Goal: Find specific page/section: Find specific page/section

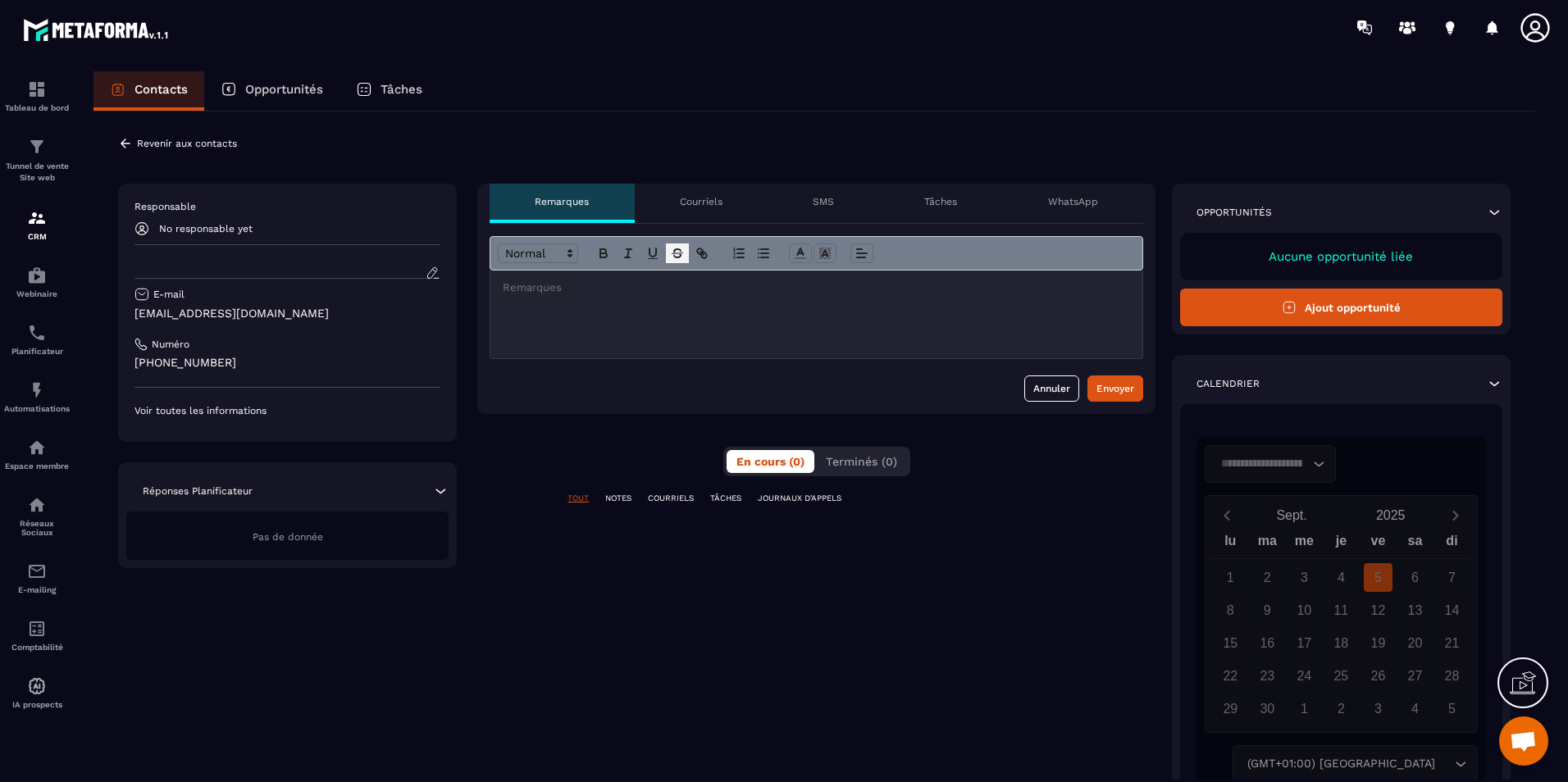
scroll to position [543, 0]
click at [258, 97] on div "Opportunités" at bounding box center [271, 91] width 135 height 40
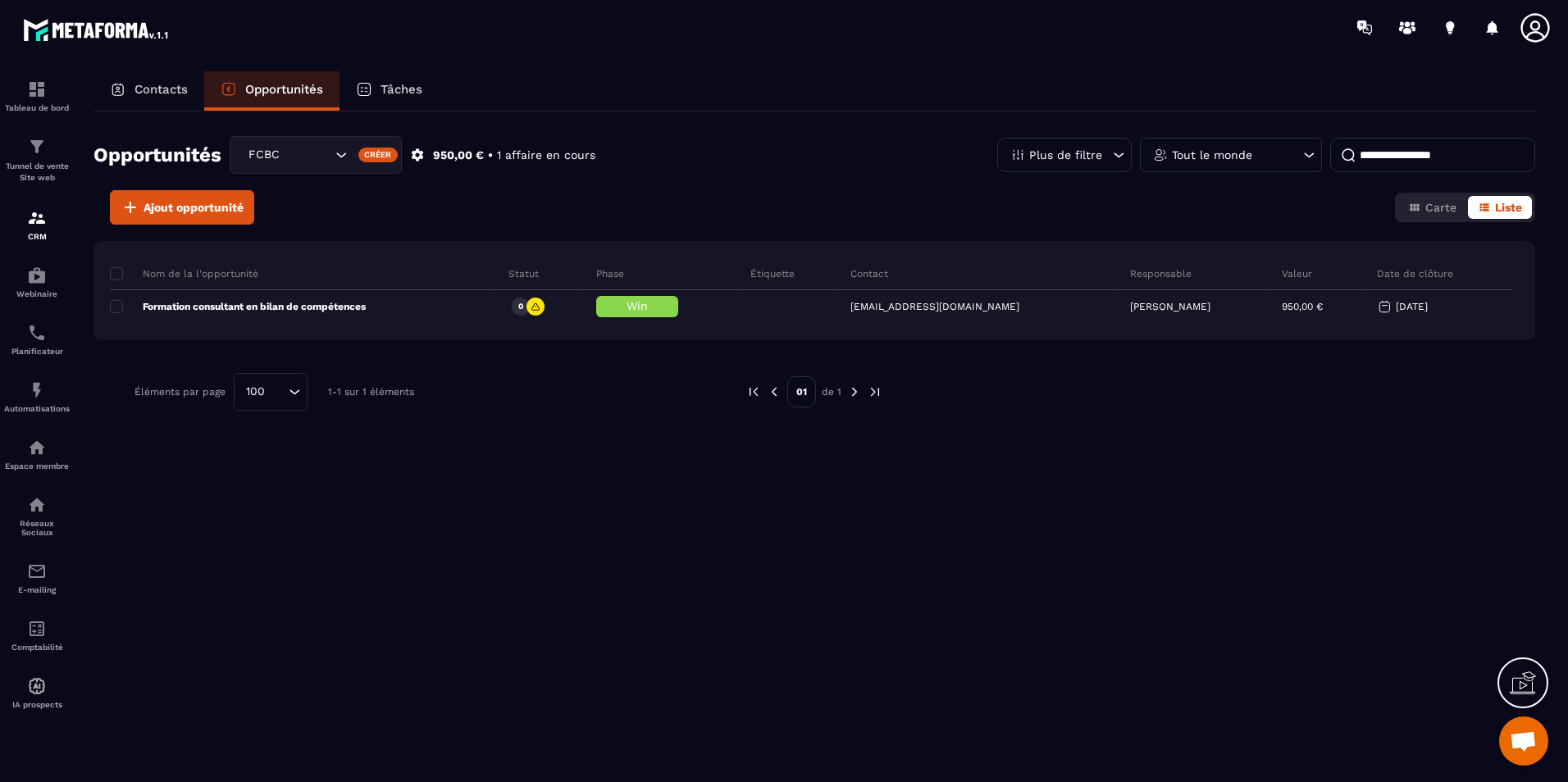
click at [157, 90] on p "Contacts" at bounding box center [161, 89] width 53 height 15
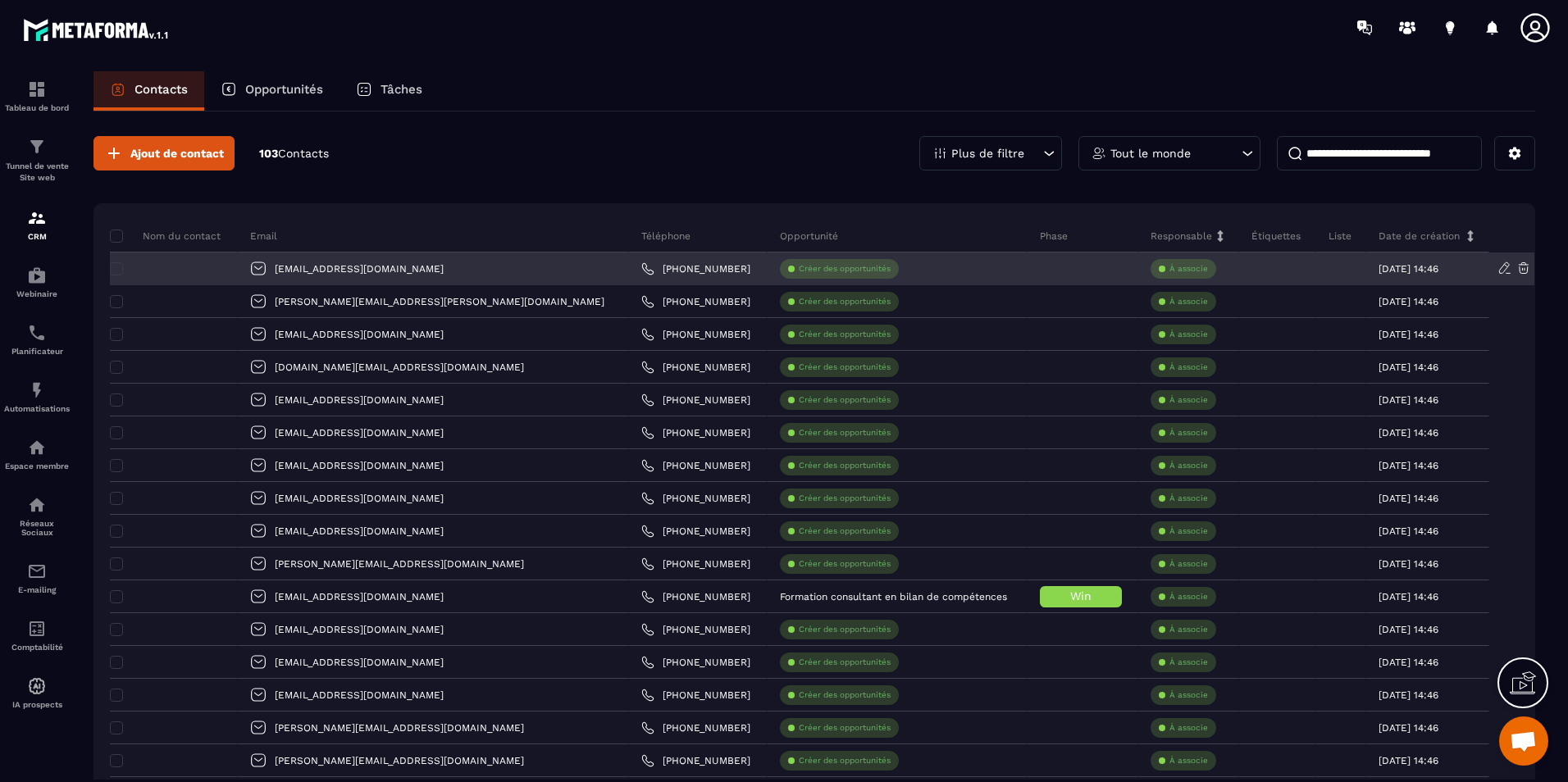
click at [219, 271] on div at bounding box center [174, 269] width 128 height 33
